Goal: Task Accomplishment & Management: Manage account settings

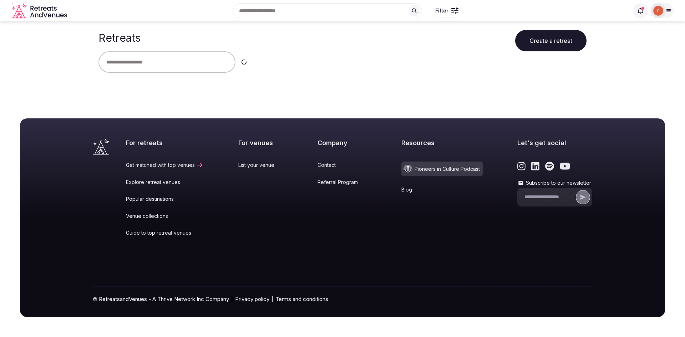
click at [653, 9] on div at bounding box center [658, 10] width 15 height 15
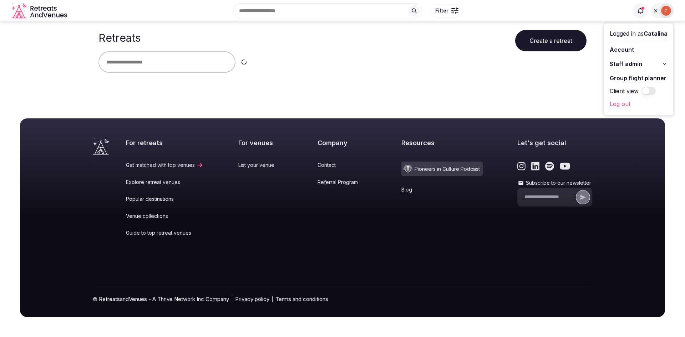
click at [627, 65] on span "Staff admin" at bounding box center [626, 64] width 32 height 9
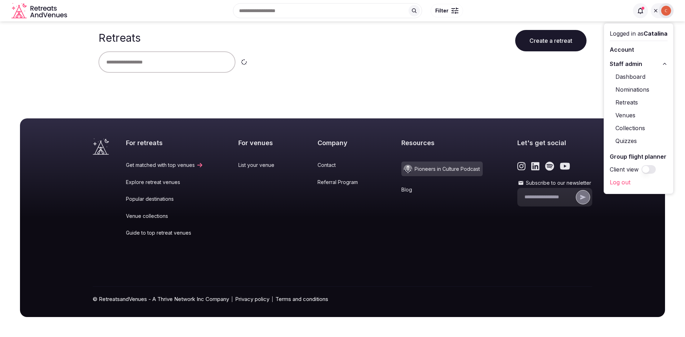
click at [627, 102] on link "Retreats" at bounding box center [639, 102] width 58 height 11
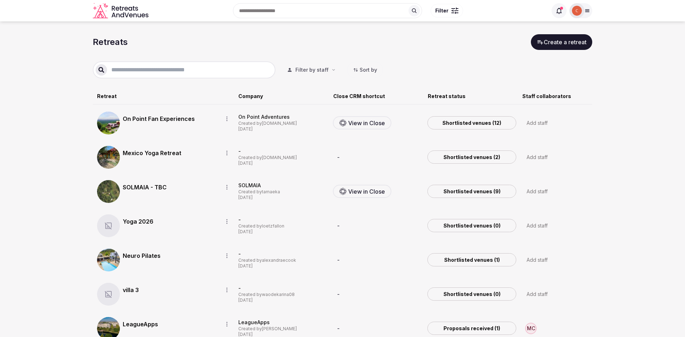
click at [196, 65] on div at bounding box center [184, 69] width 183 height 17
click at [193, 69] on input "text" at bounding box center [190, 70] width 166 height 9
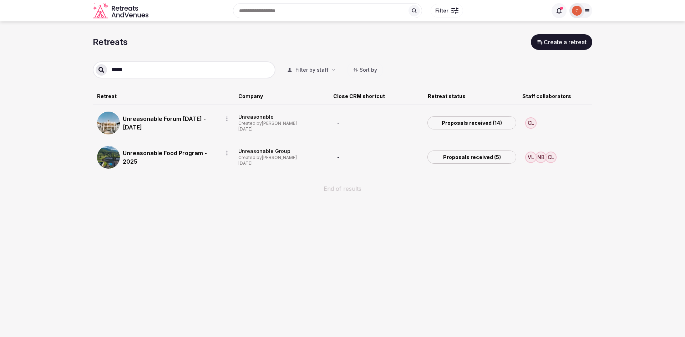
type input "*****"
click at [183, 119] on link "Unreasonable Forum [DATE] - [DATE]" at bounding box center [170, 123] width 94 height 17
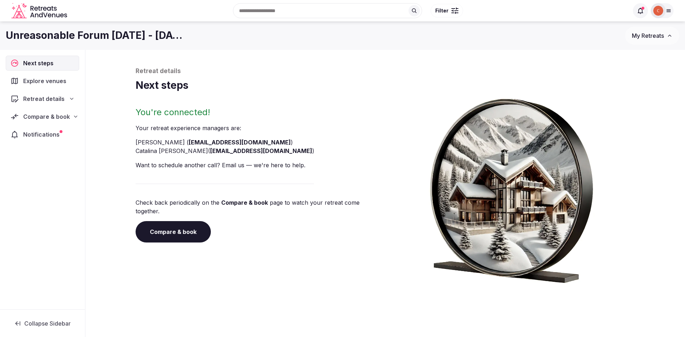
click at [45, 126] on nav "Next steps Explore venues Retreat details Compare & book Notifications" at bounding box center [43, 99] width 74 height 86
click at [46, 120] on span "Compare & book" at bounding box center [46, 116] width 47 height 9
click at [50, 160] on span "Proposals received (14)" at bounding box center [46, 163] width 59 height 7
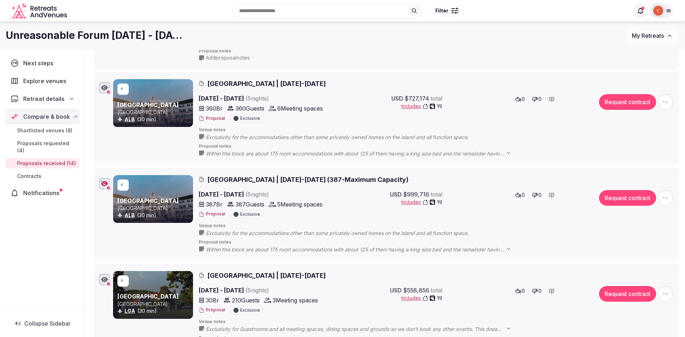
scroll to position [279, 0]
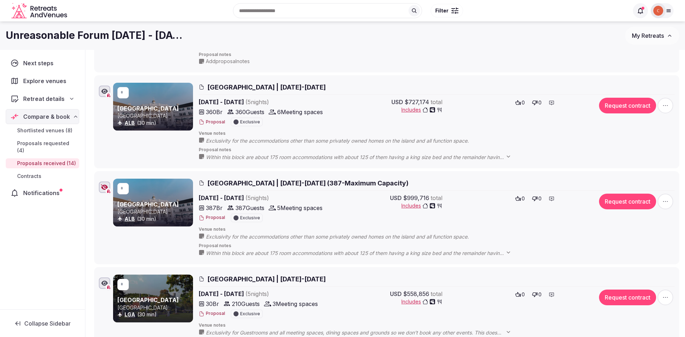
click at [213, 119] on button "Proposal" at bounding box center [212, 122] width 26 height 6
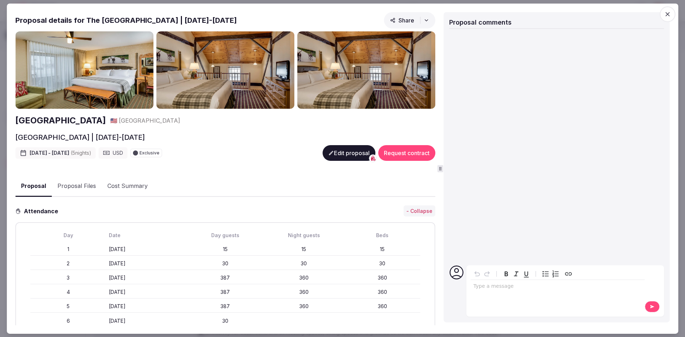
click at [337, 149] on button "Edit proposal" at bounding box center [349, 153] width 53 height 16
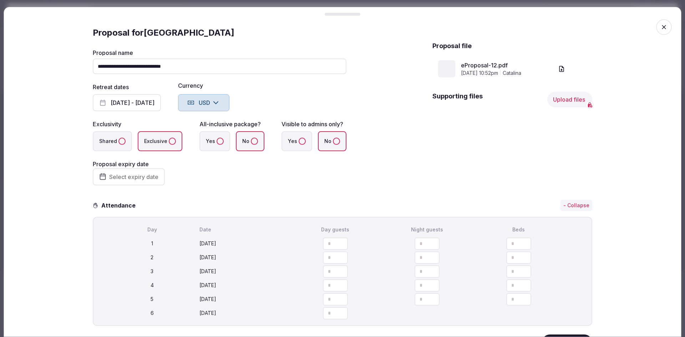
scroll to position [0, 0]
